Goal: Information Seeking & Learning: Learn about a topic

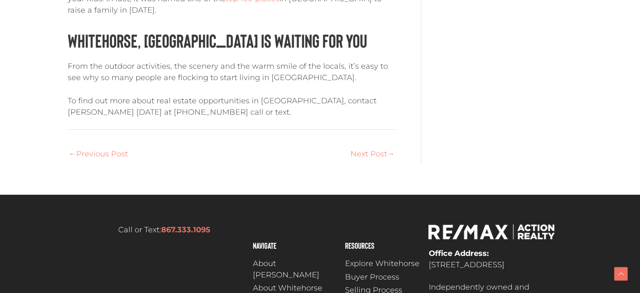
scroll to position [2622, 0]
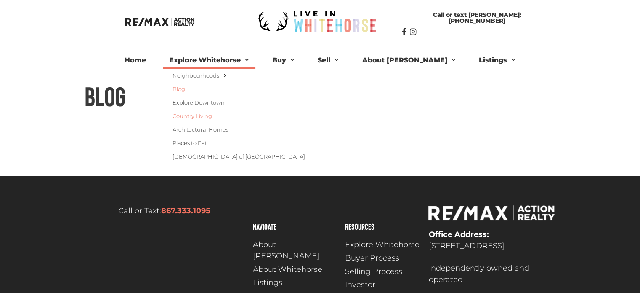
click at [222, 117] on link "Country Living" at bounding box center [237, 115] width 149 height 13
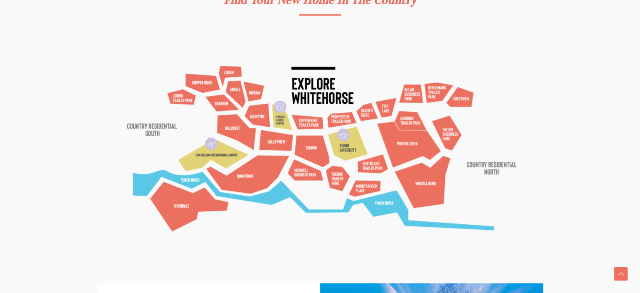
scroll to position [337, 0]
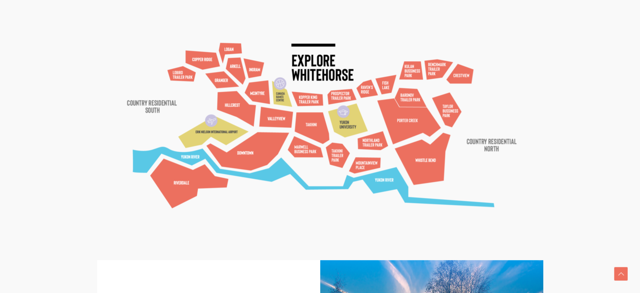
click at [361, 161] on img at bounding box center [320, 122] width 431 height 242
